Goal: Information Seeking & Learning: Learn about a topic

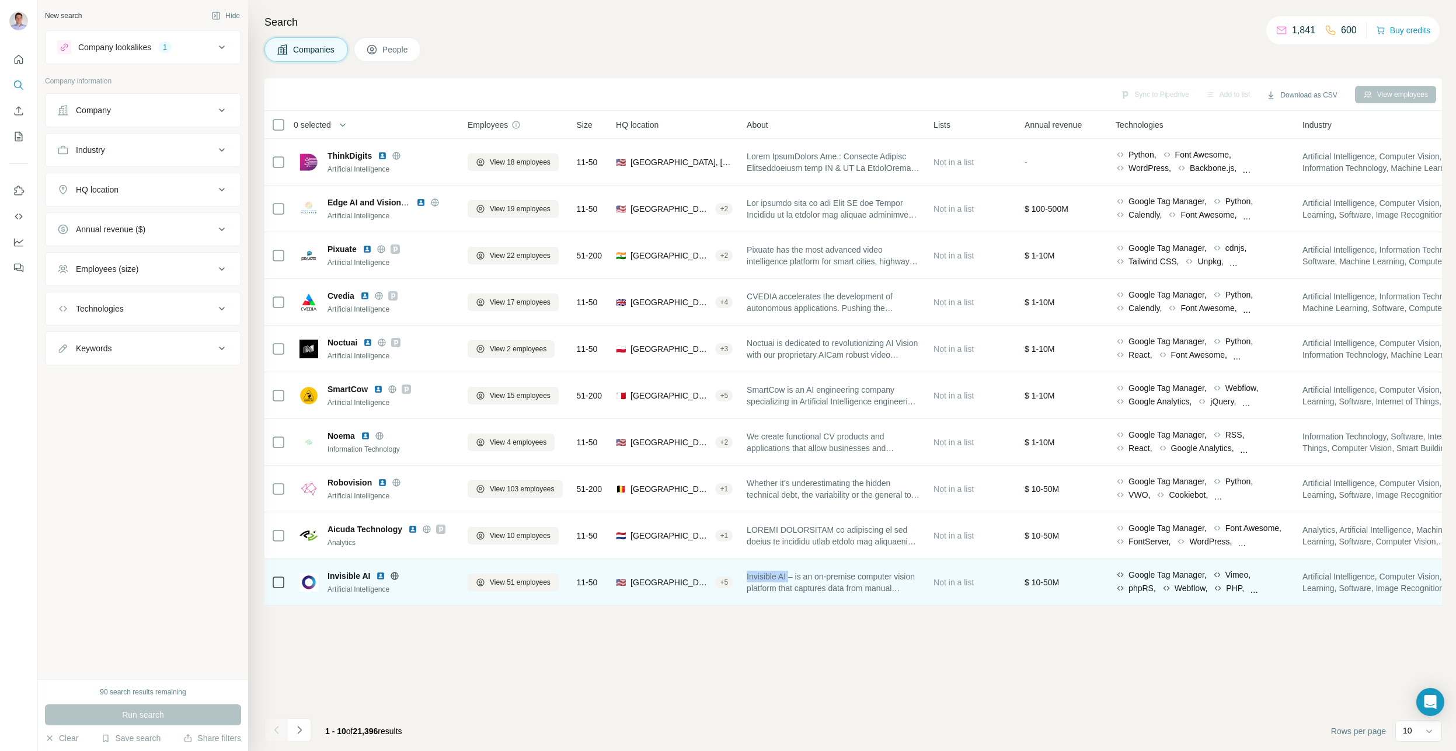
drag, startPoint x: 795, startPoint y: 578, endPoint x: 754, endPoint y: 570, distance: 41.6
click at [754, 571] on span "Invisible AI – is an on-premise computer vision platform that captures data fro…" at bounding box center [833, 582] width 173 height 23
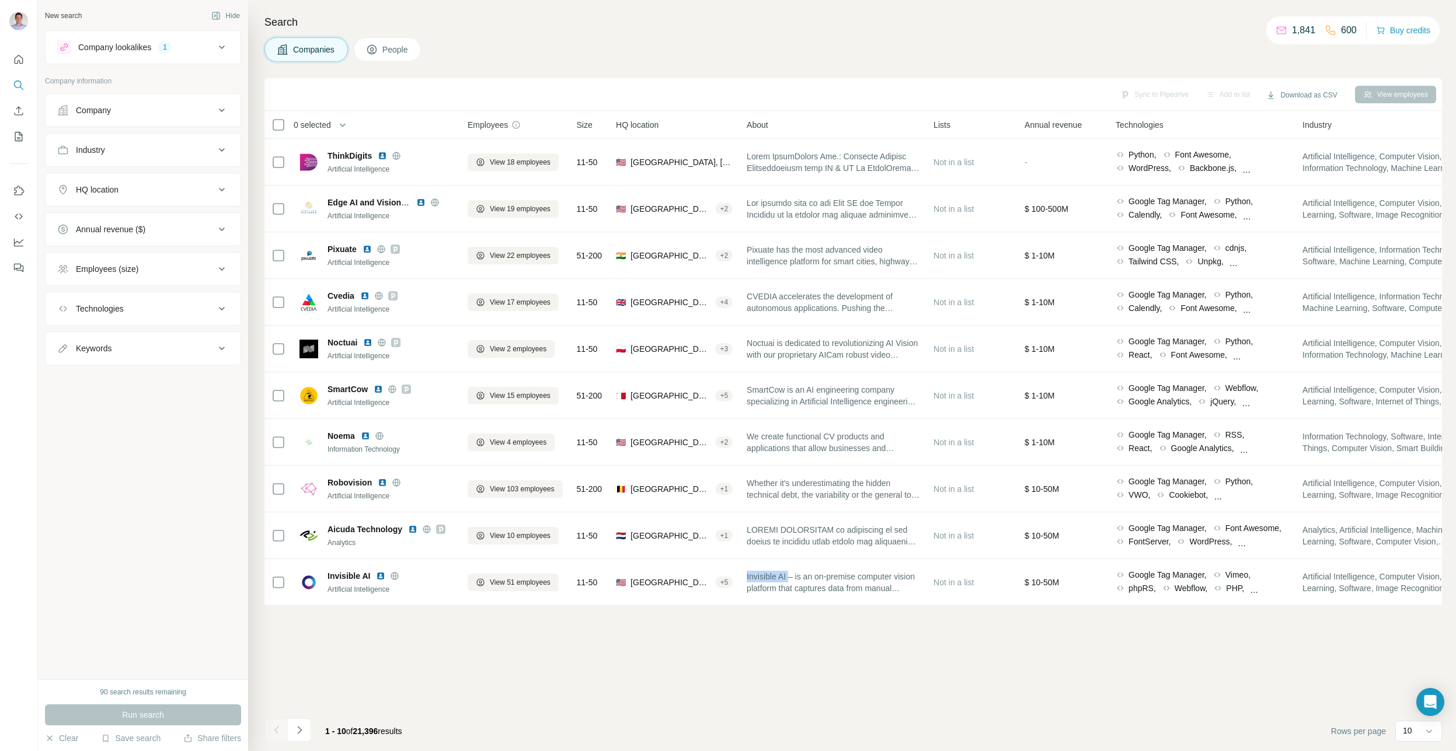
click at [398, 51] on span "People" at bounding box center [395, 50] width 27 height 12
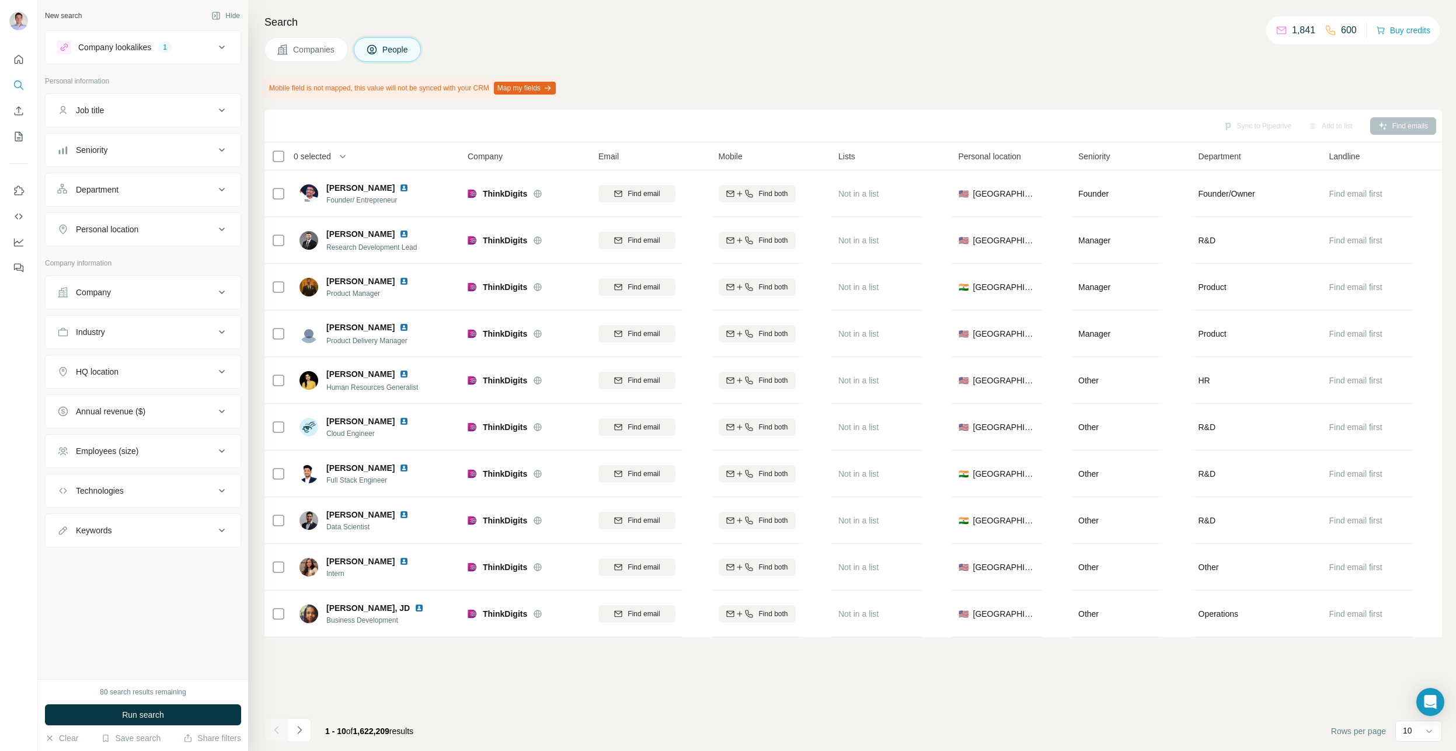
click at [552, 89] on icon "button" at bounding box center [547, 87] width 9 height 9
click at [15, 186] on icon "Use Surfe on LinkedIn" at bounding box center [19, 191] width 12 height 12
click at [19, 243] on icon "Dashboard" at bounding box center [19, 242] width 12 height 12
click at [331, 57] on button "Companies" at bounding box center [305, 49] width 83 height 25
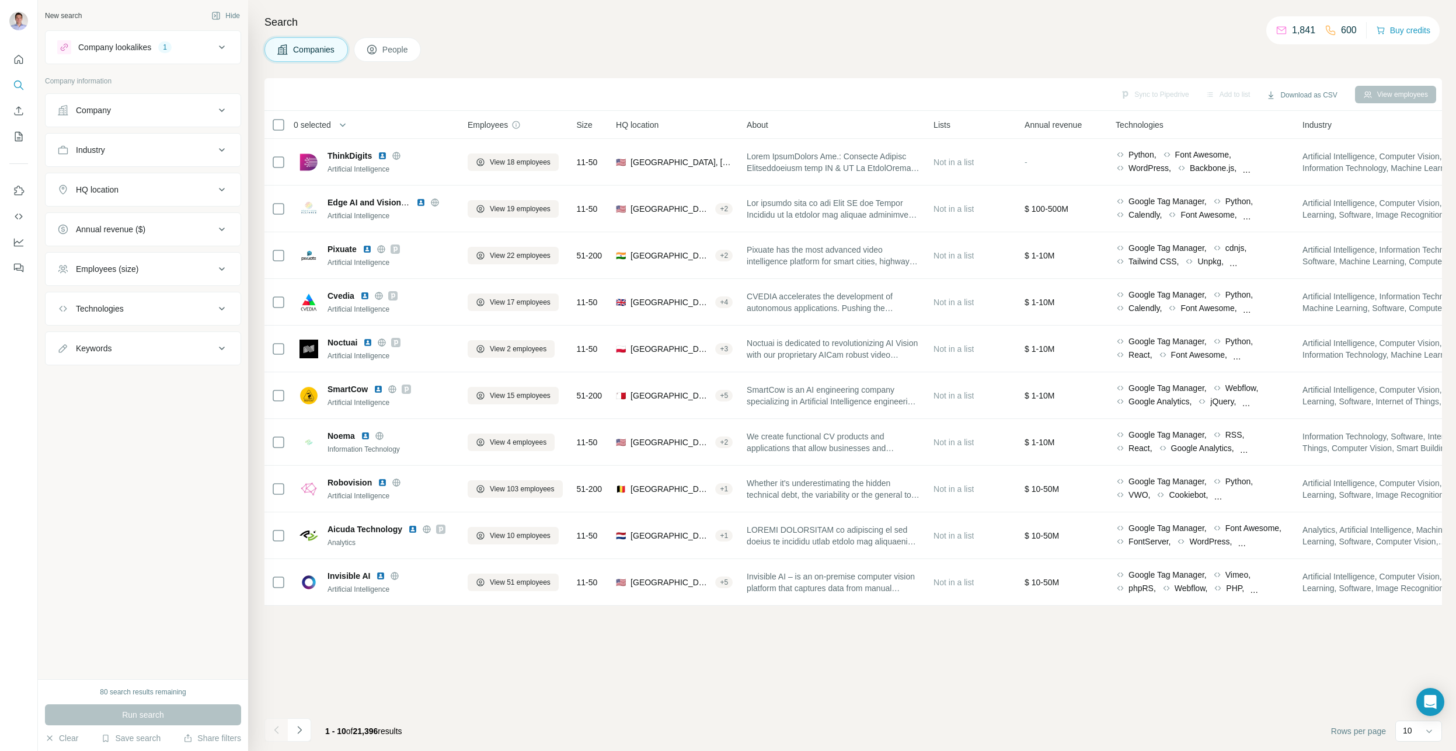
drag, startPoint x: 308, startPoint y: 252, endPoint x: 723, endPoint y: 60, distance: 457.7
click at [723, 60] on div "Search Companies People Sync to Pipedrive Add to list Download as CSV View empl…" at bounding box center [852, 375] width 1208 height 751
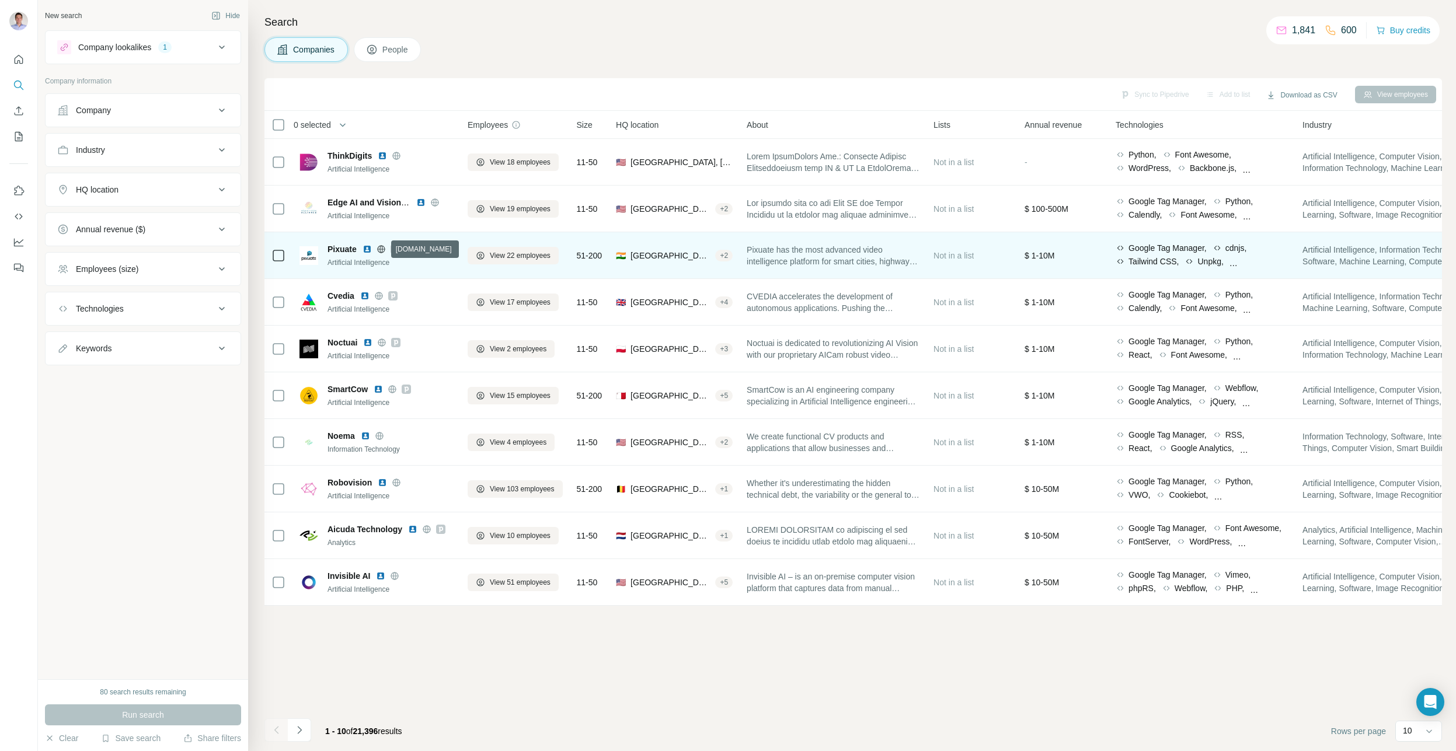
drag, startPoint x: 378, startPoint y: 251, endPoint x: 377, endPoint y: 236, distance: 14.6
click at [377, 236] on td "Pixuate Artificial Intelligence" at bounding box center [376, 255] width 168 height 47
click at [609, 255] on td "51-200" at bounding box center [590, 255] width 40 height 47
click at [348, 249] on span "Pixuate" at bounding box center [342, 249] width 29 height 12
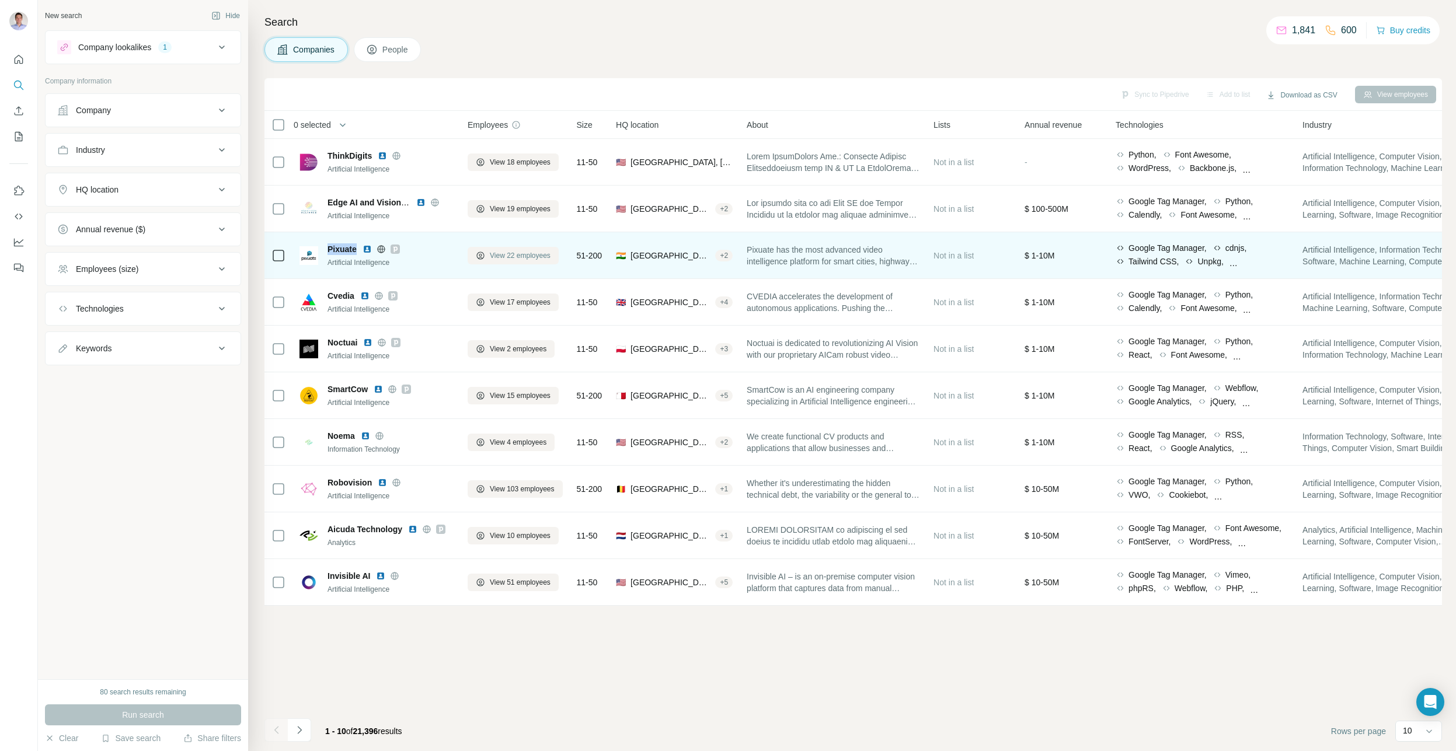
click at [477, 256] on icon at bounding box center [480, 256] width 8 height 8
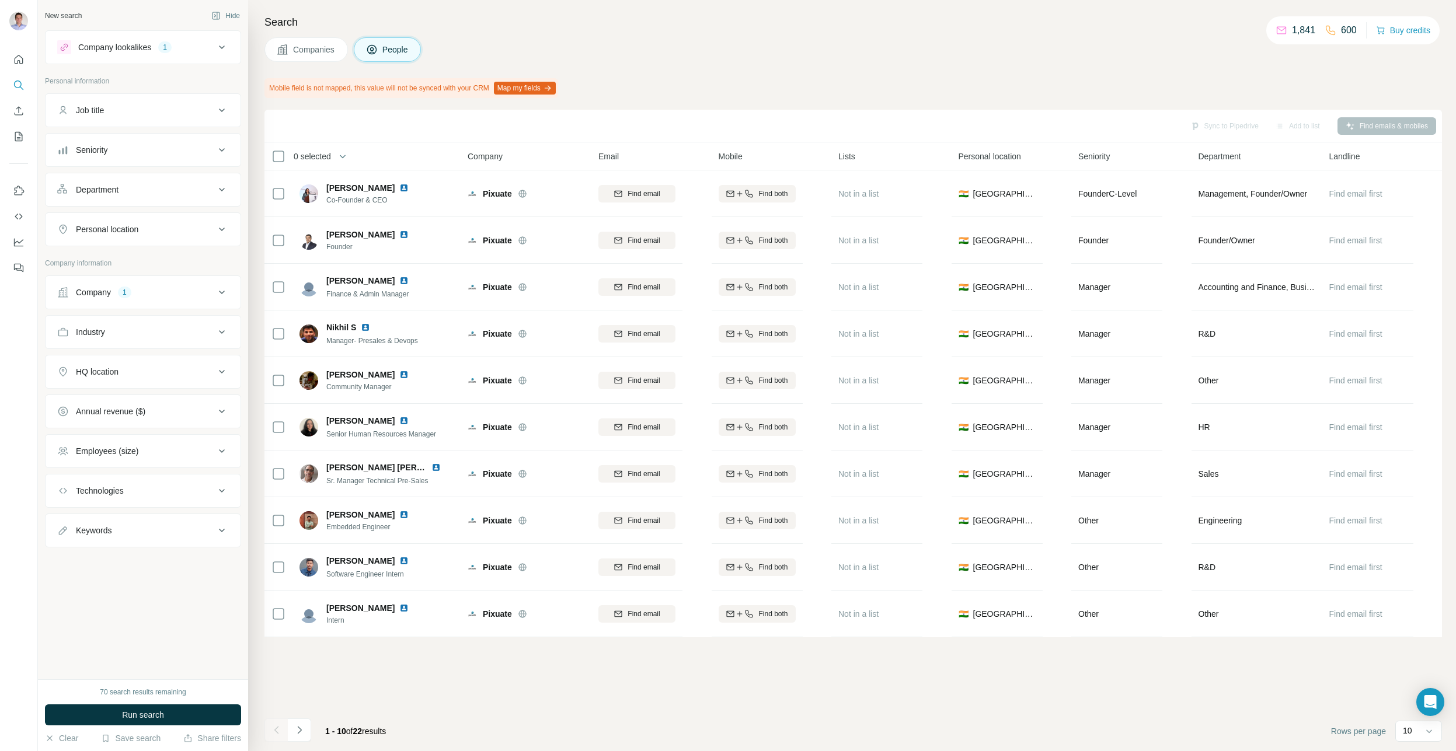
click at [296, 51] on span "Companies" at bounding box center [314, 50] width 43 height 12
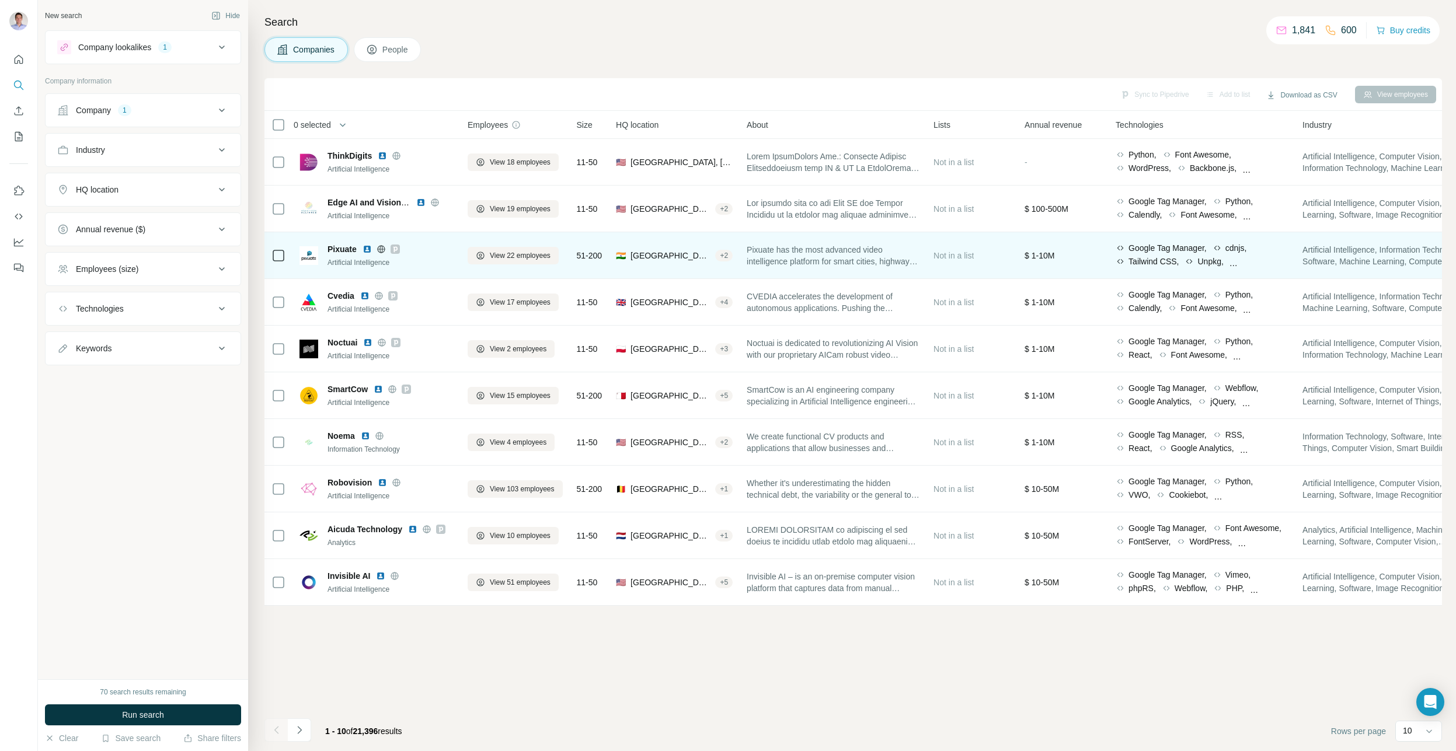
click at [325, 246] on div "Pixuate Artificial Intelligence" at bounding box center [376, 255] width 154 height 25
click at [278, 249] on div at bounding box center [278, 256] width 14 height 14
click at [274, 262] on icon at bounding box center [278, 256] width 14 height 14
click at [323, 249] on div "Pixuate Artificial Intelligence" at bounding box center [376, 255] width 154 height 25
click at [330, 249] on span "Pixuate" at bounding box center [342, 249] width 29 height 12
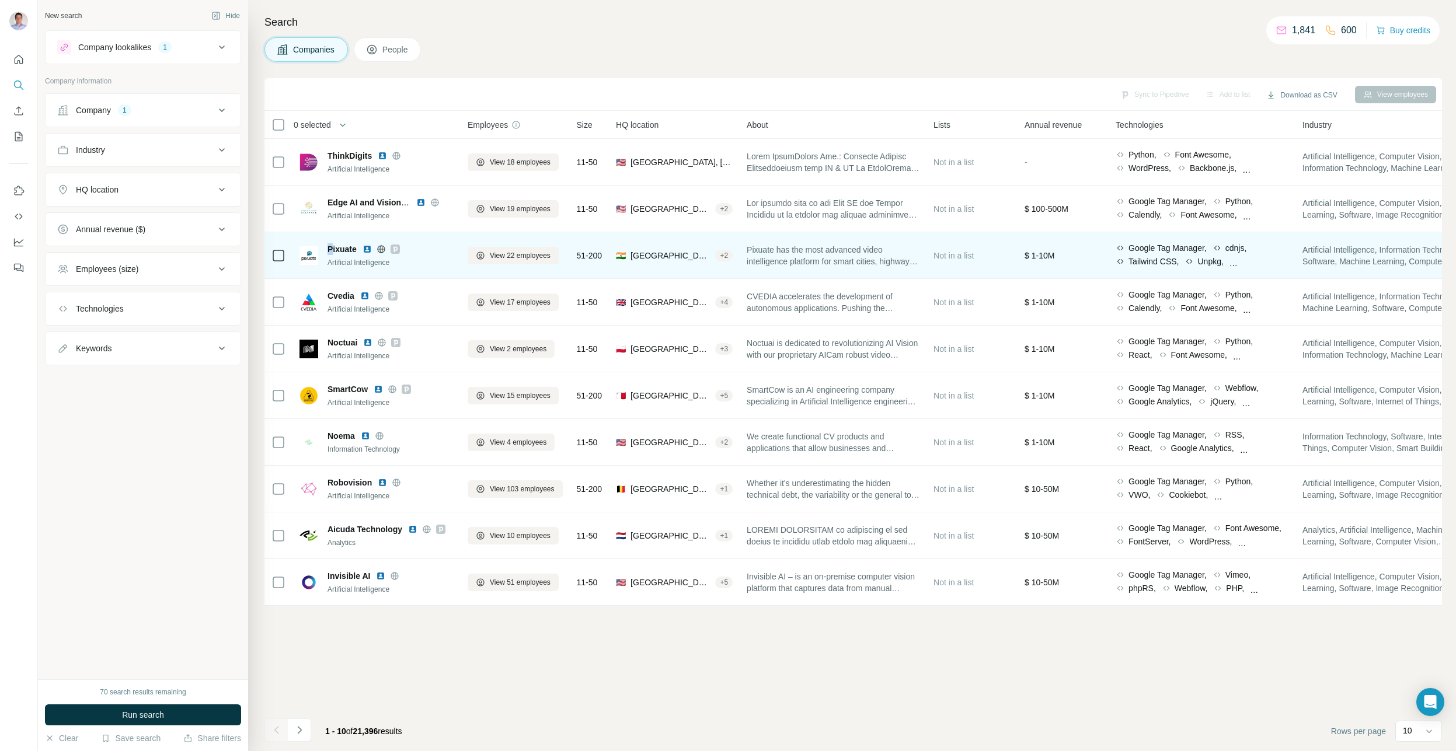
click at [309, 250] on img at bounding box center [308, 255] width 19 height 19
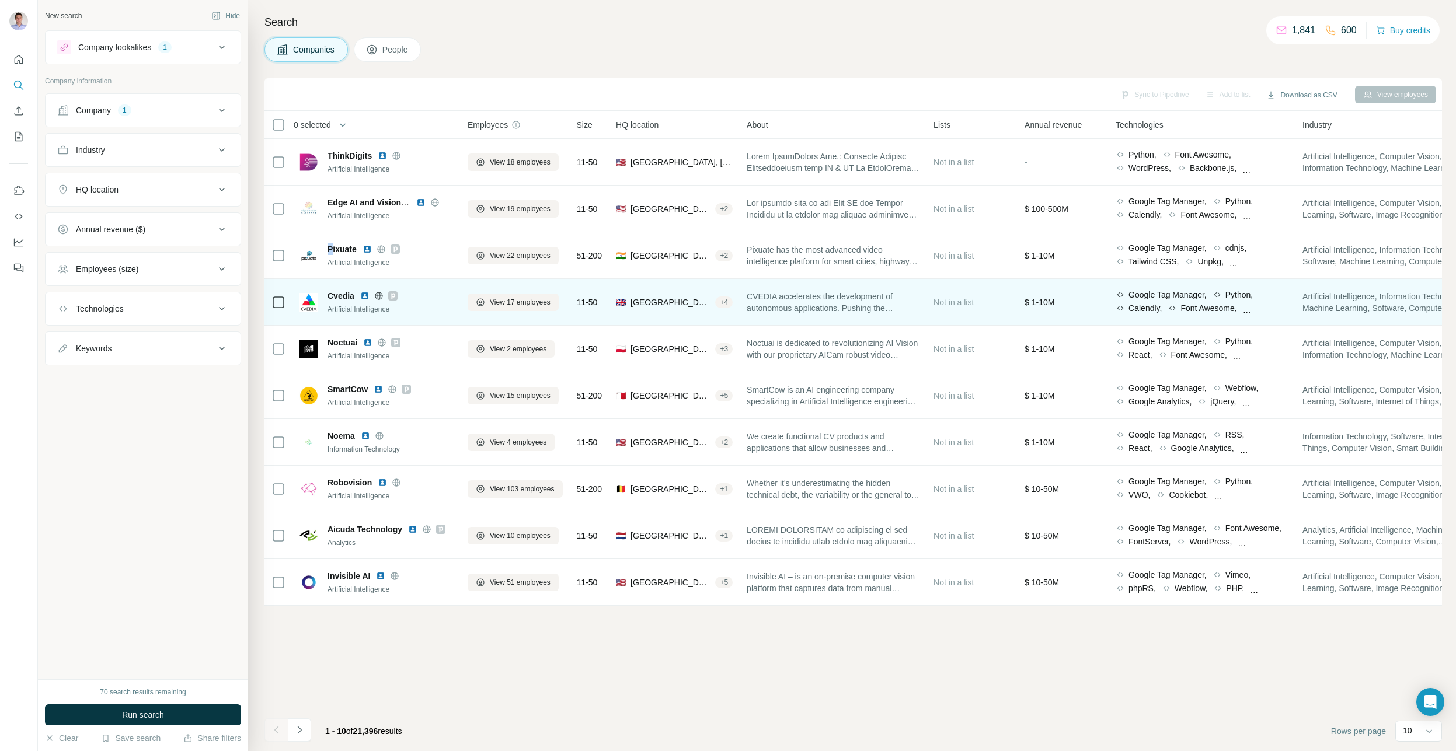
click at [365, 296] on img at bounding box center [364, 295] width 9 height 9
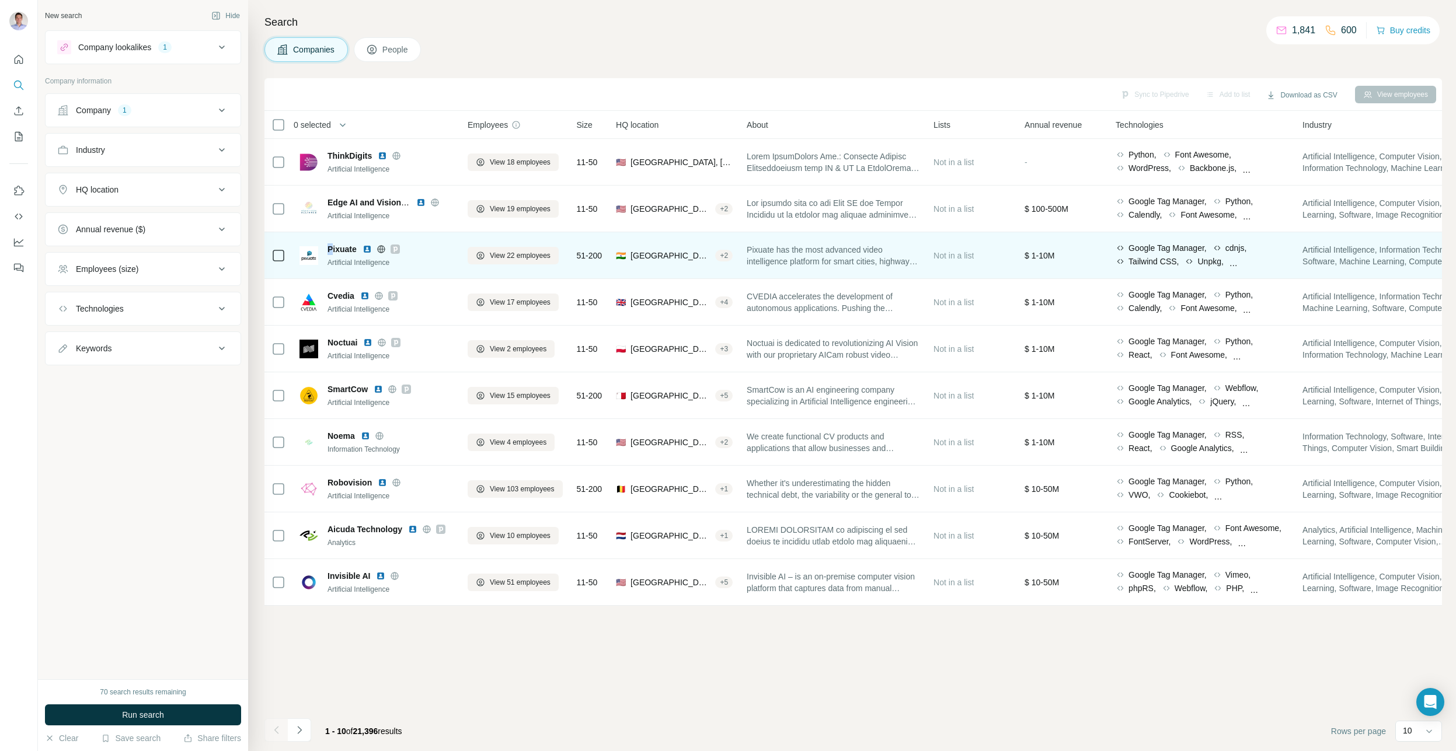
click at [368, 251] on img at bounding box center [367, 249] width 9 height 9
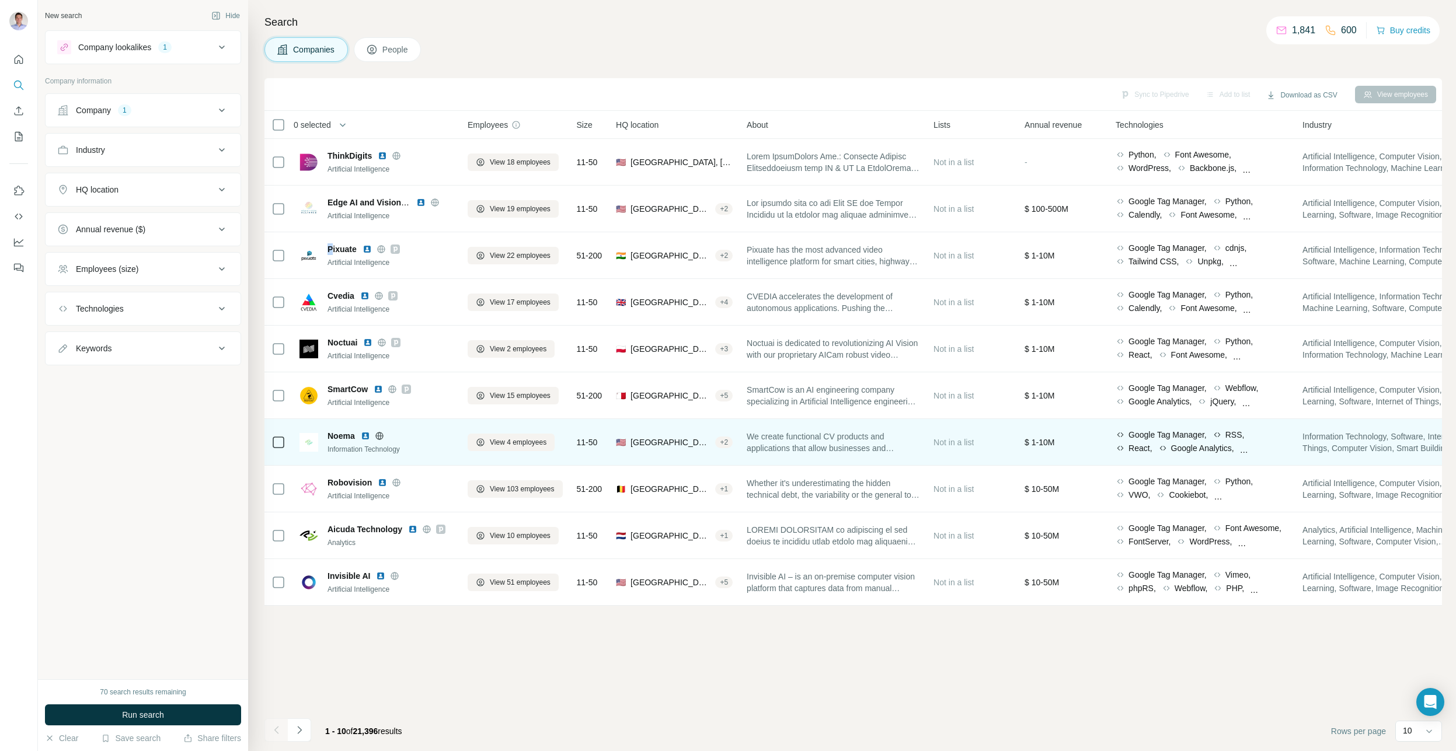
click at [367, 434] on img at bounding box center [365, 435] width 9 height 9
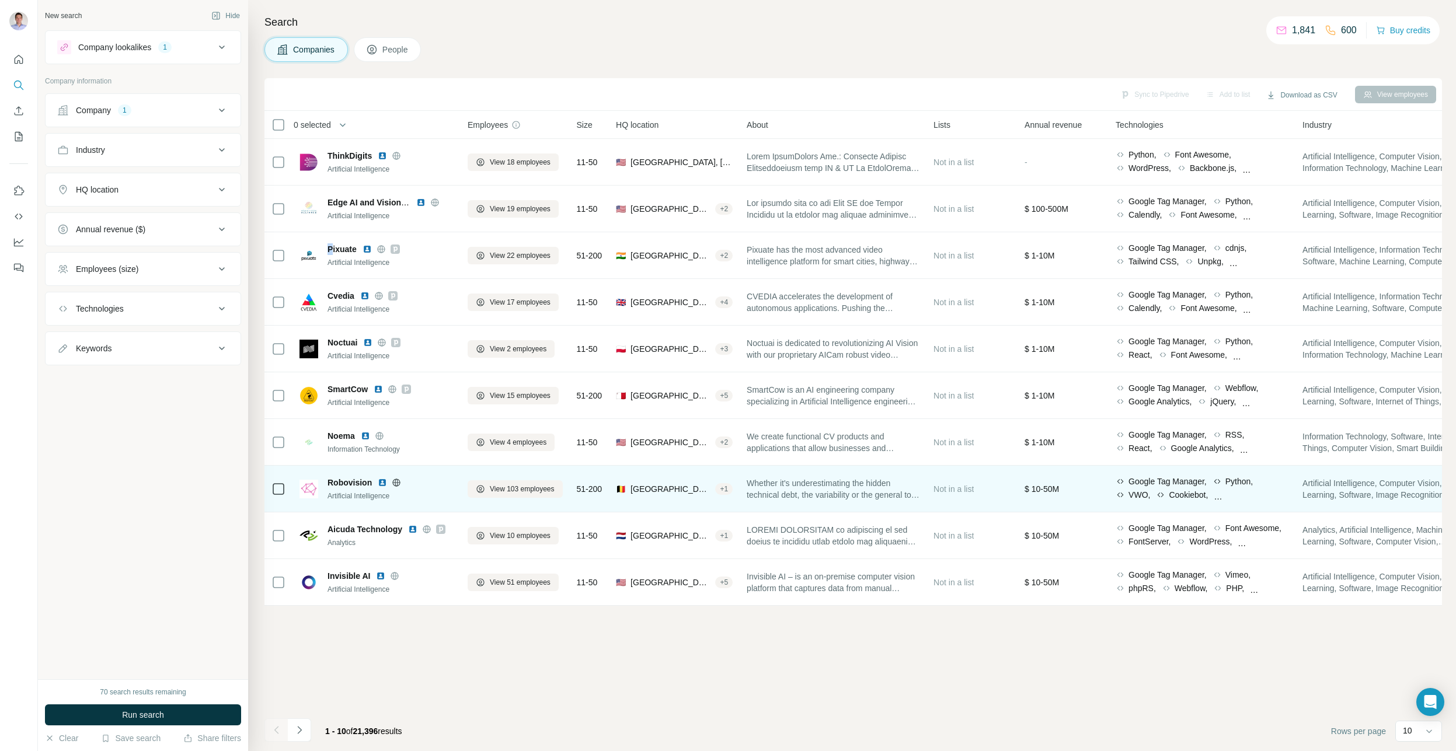
click at [382, 482] on img at bounding box center [382, 482] width 9 height 9
